Goal: Communication & Community: Answer question/provide support

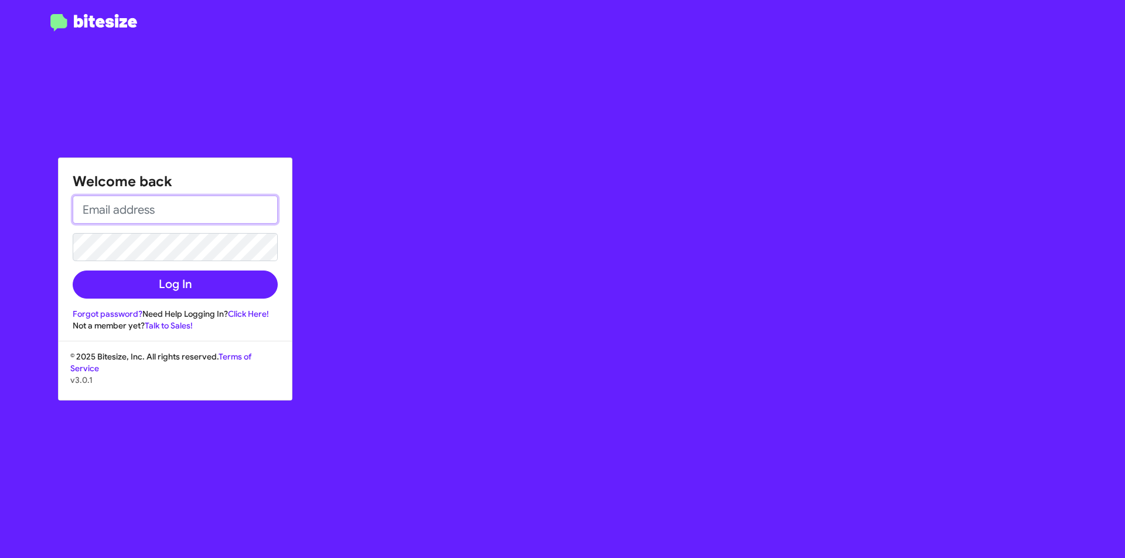
click at [192, 202] on input "email" at bounding box center [175, 210] width 205 height 28
type input "[EMAIL_ADDRESS][DOMAIN_NAME]"
click at [73, 271] on button "Log In" at bounding box center [175, 285] width 205 height 28
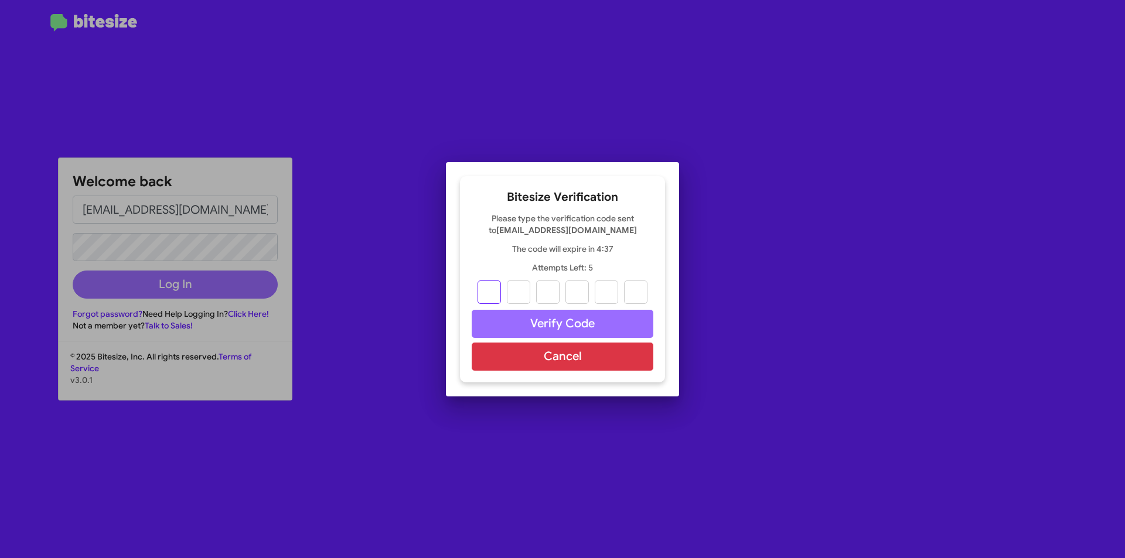
type input "6"
type input "9"
type input "3"
type input "8"
type input "0"
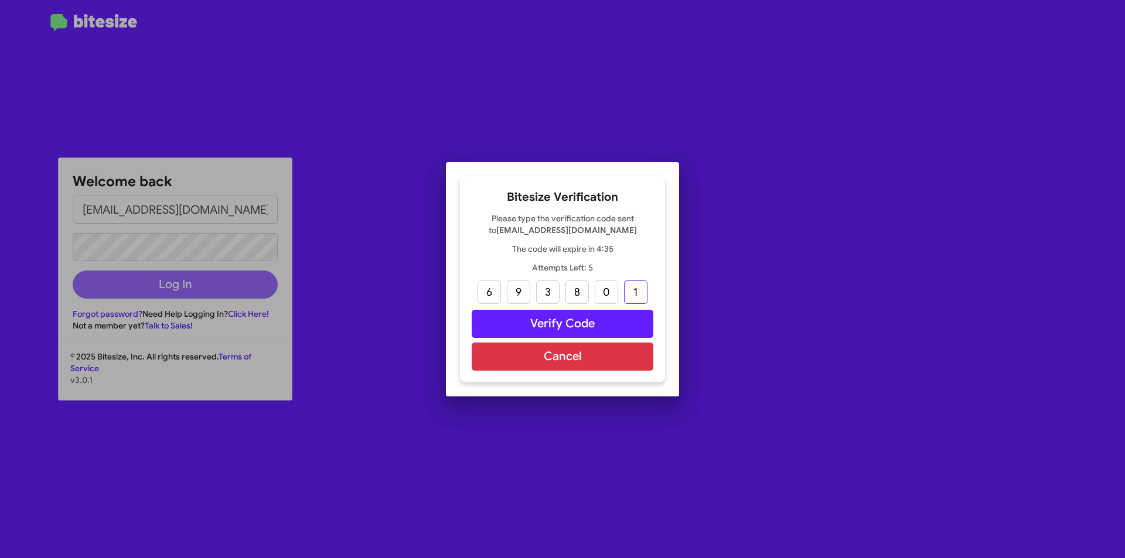
type input "1"
click at [535, 323] on button "Verify Code" at bounding box center [563, 324] width 182 height 28
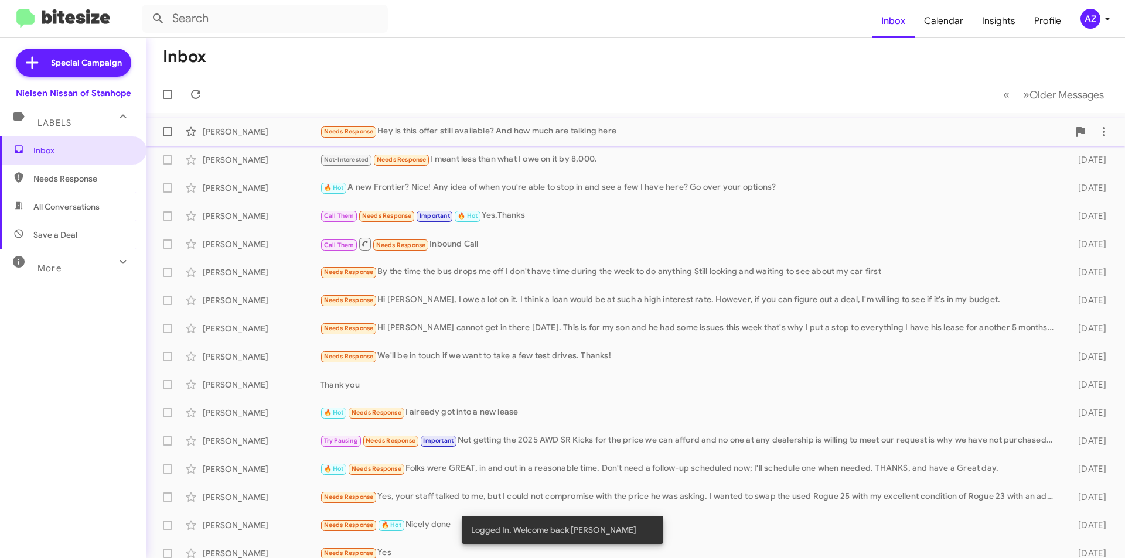
click at [276, 136] on div "[PERSON_NAME]" at bounding box center [261, 132] width 117 height 12
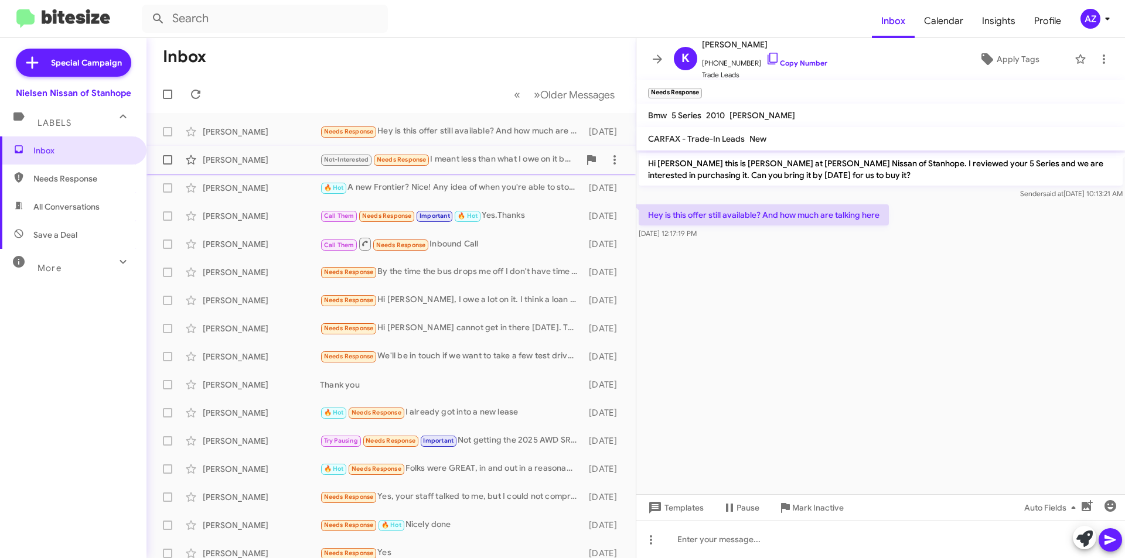
click at [275, 161] on div "[PERSON_NAME]" at bounding box center [261, 160] width 117 height 12
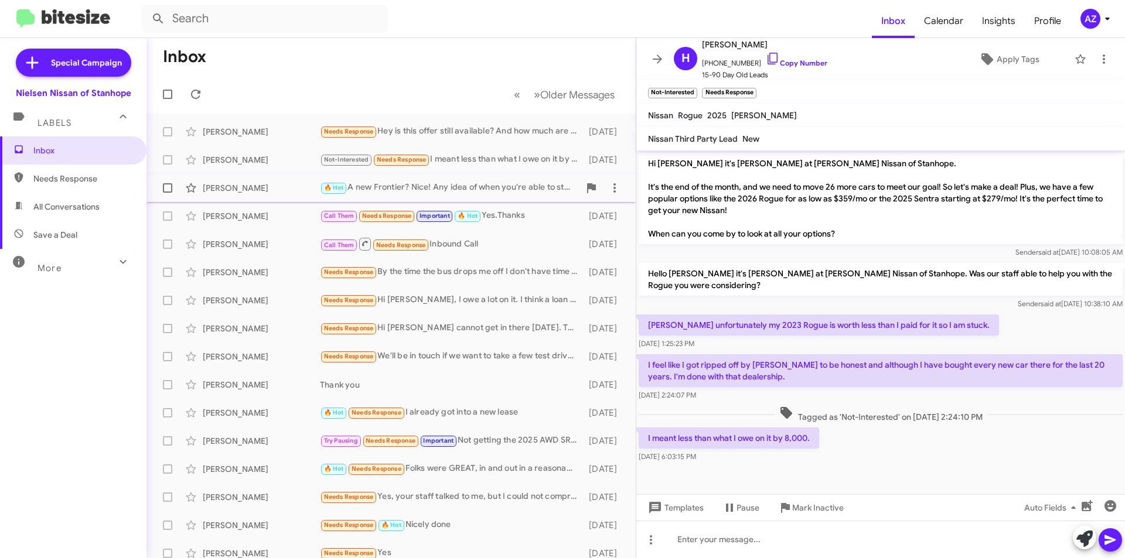
click at [272, 192] on div "[PERSON_NAME]" at bounding box center [261, 188] width 117 height 12
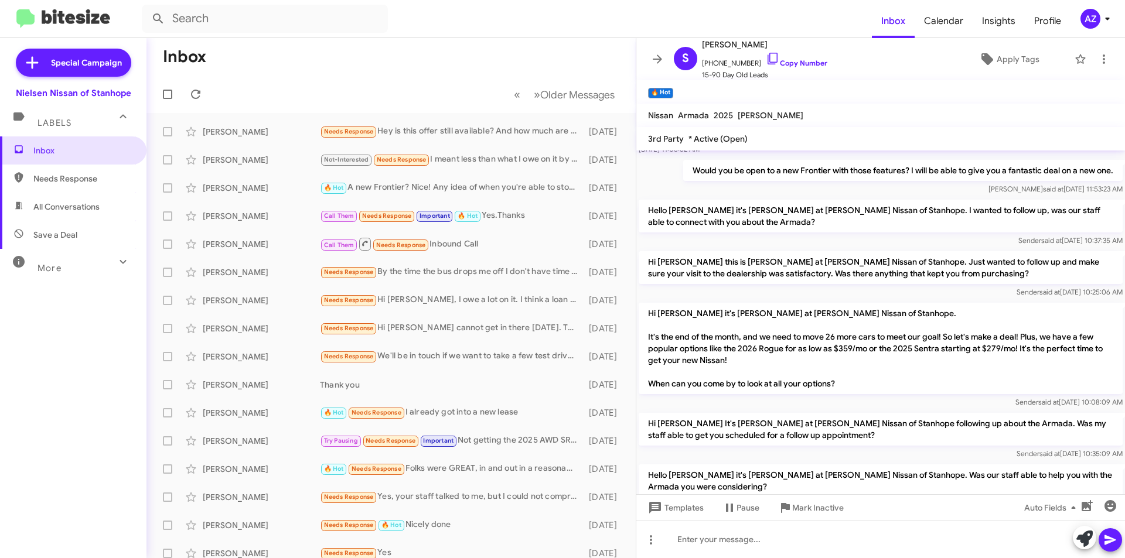
scroll to position [902, 0]
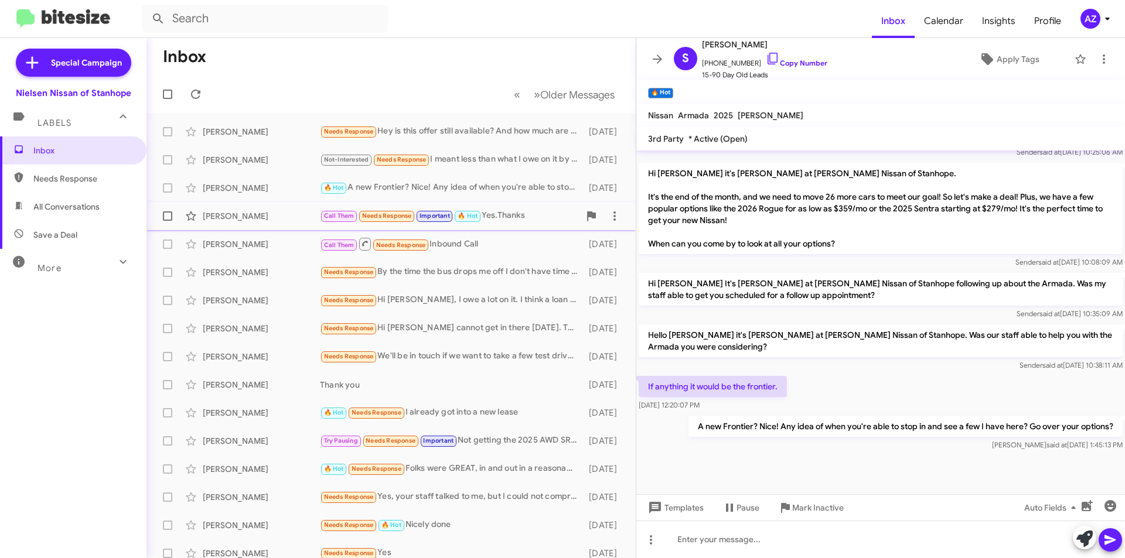
click at [266, 219] on div "[PERSON_NAME]" at bounding box center [261, 216] width 117 height 12
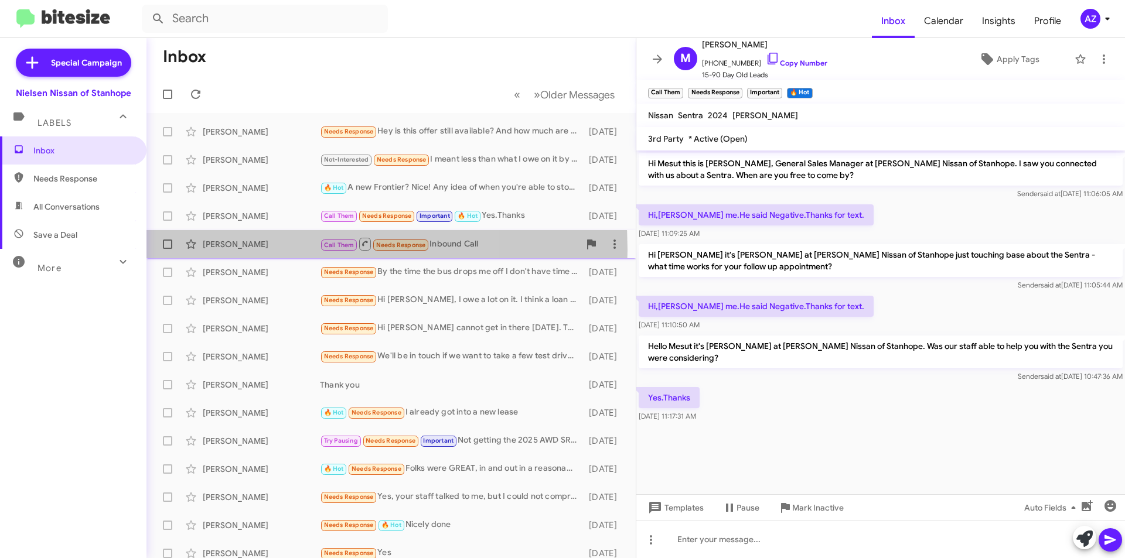
click at [265, 250] on div "[PERSON_NAME]" at bounding box center [261, 244] width 117 height 12
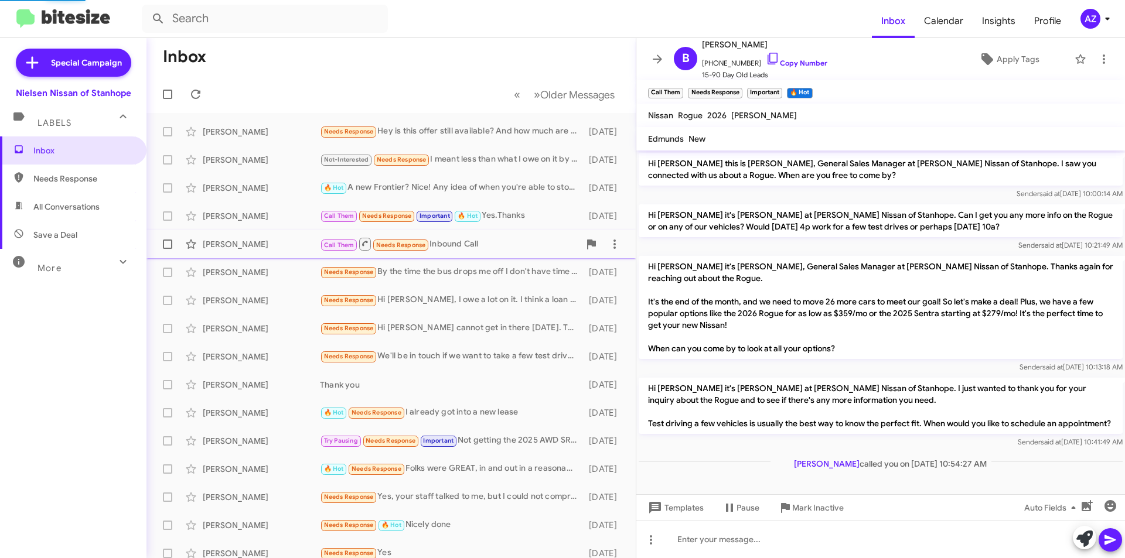
scroll to position [4, 0]
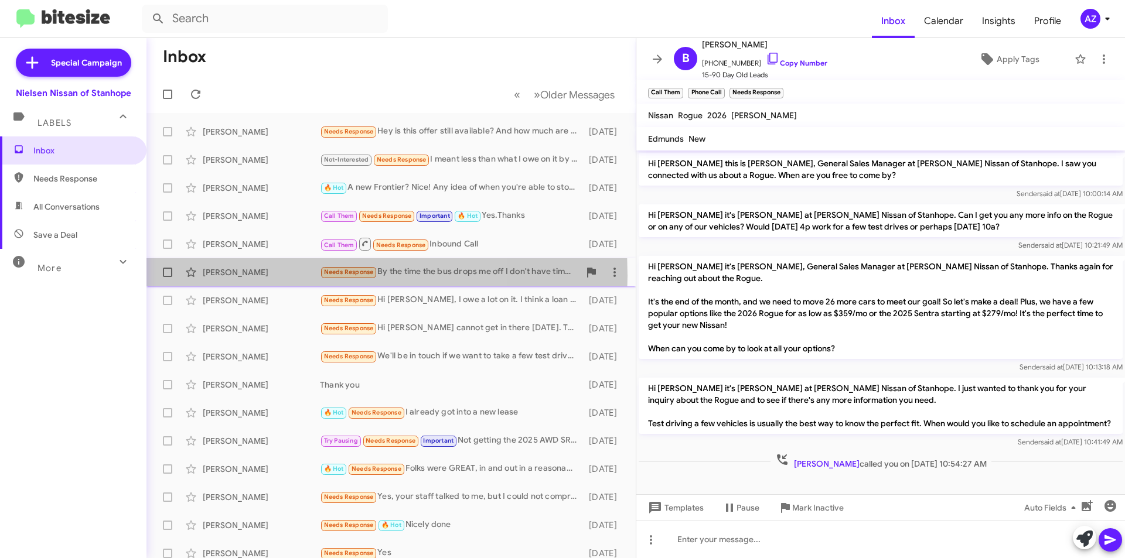
click at [269, 276] on div "[PERSON_NAME]" at bounding box center [261, 273] width 117 height 12
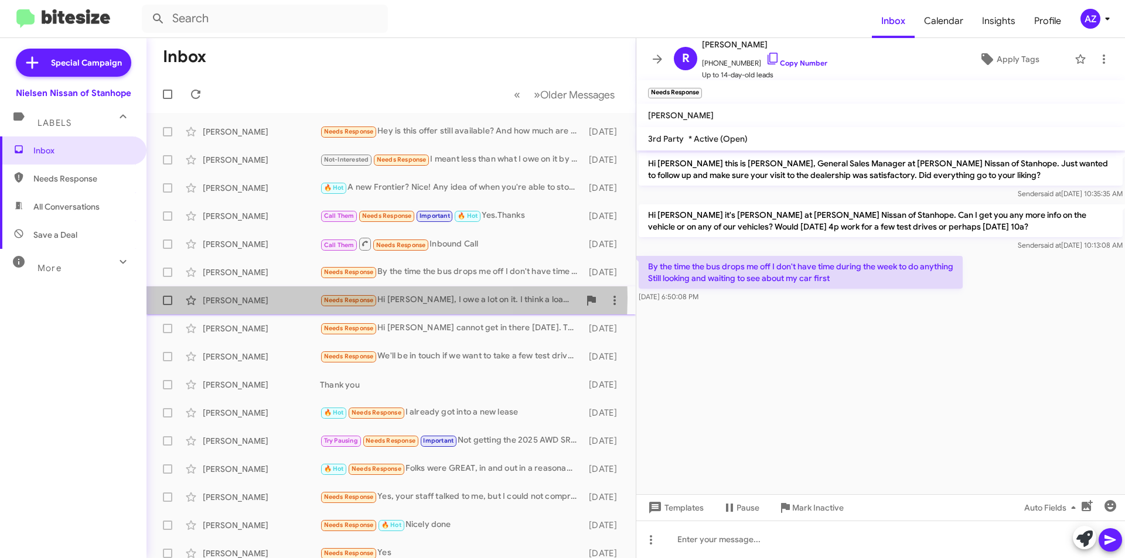
click at [272, 298] on div "[PERSON_NAME]" at bounding box center [261, 301] width 117 height 12
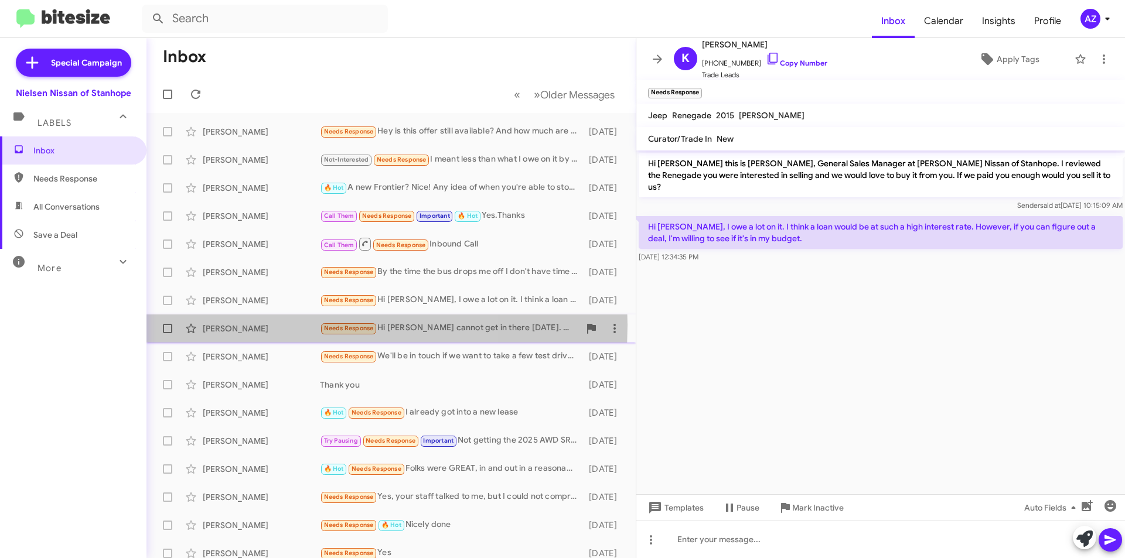
click at [265, 325] on div "[PERSON_NAME]" at bounding box center [261, 329] width 117 height 12
